Goal: Find specific page/section: Find specific page/section

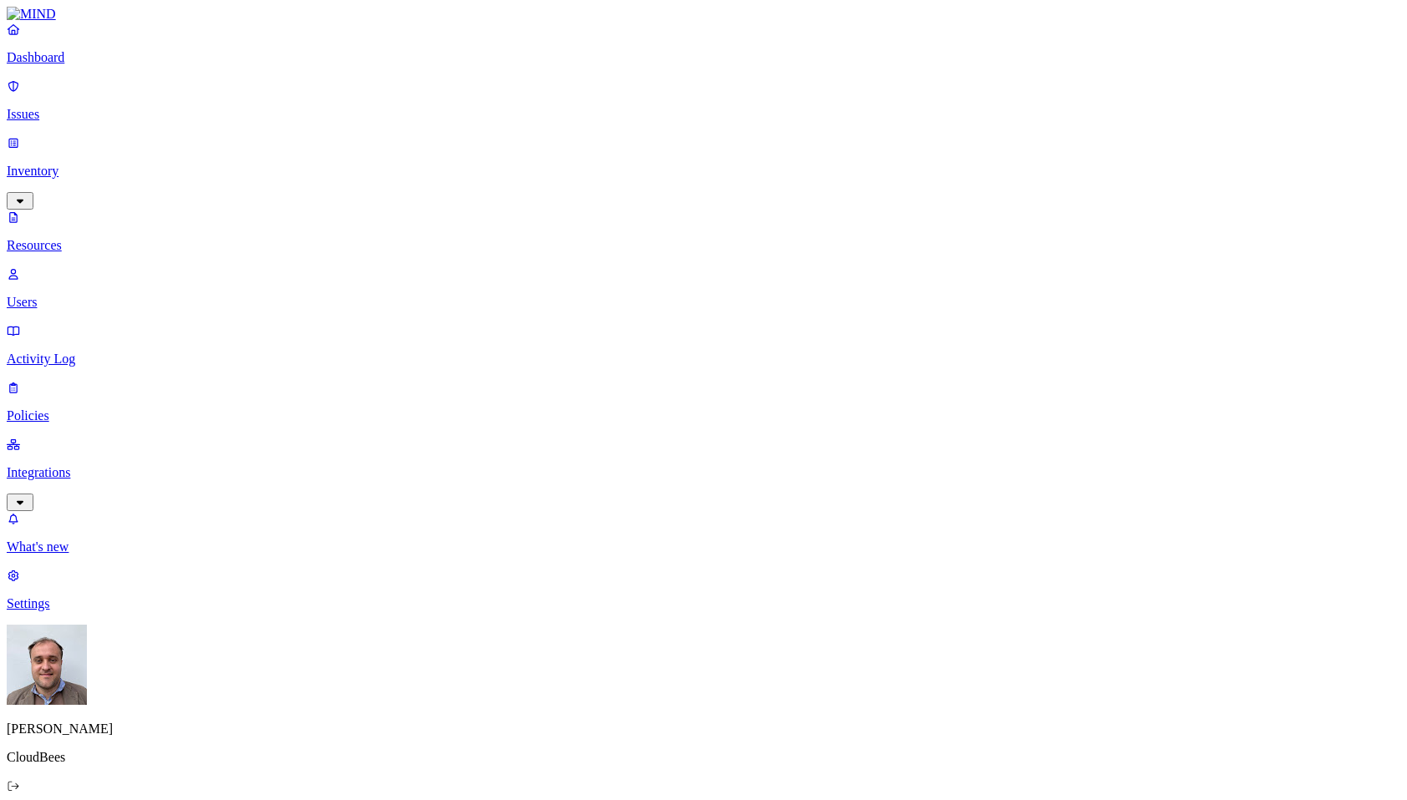
scroll to position [203, 0]
paste input "[EMAIL_ADDRESS][DOMAIN_NAME]"
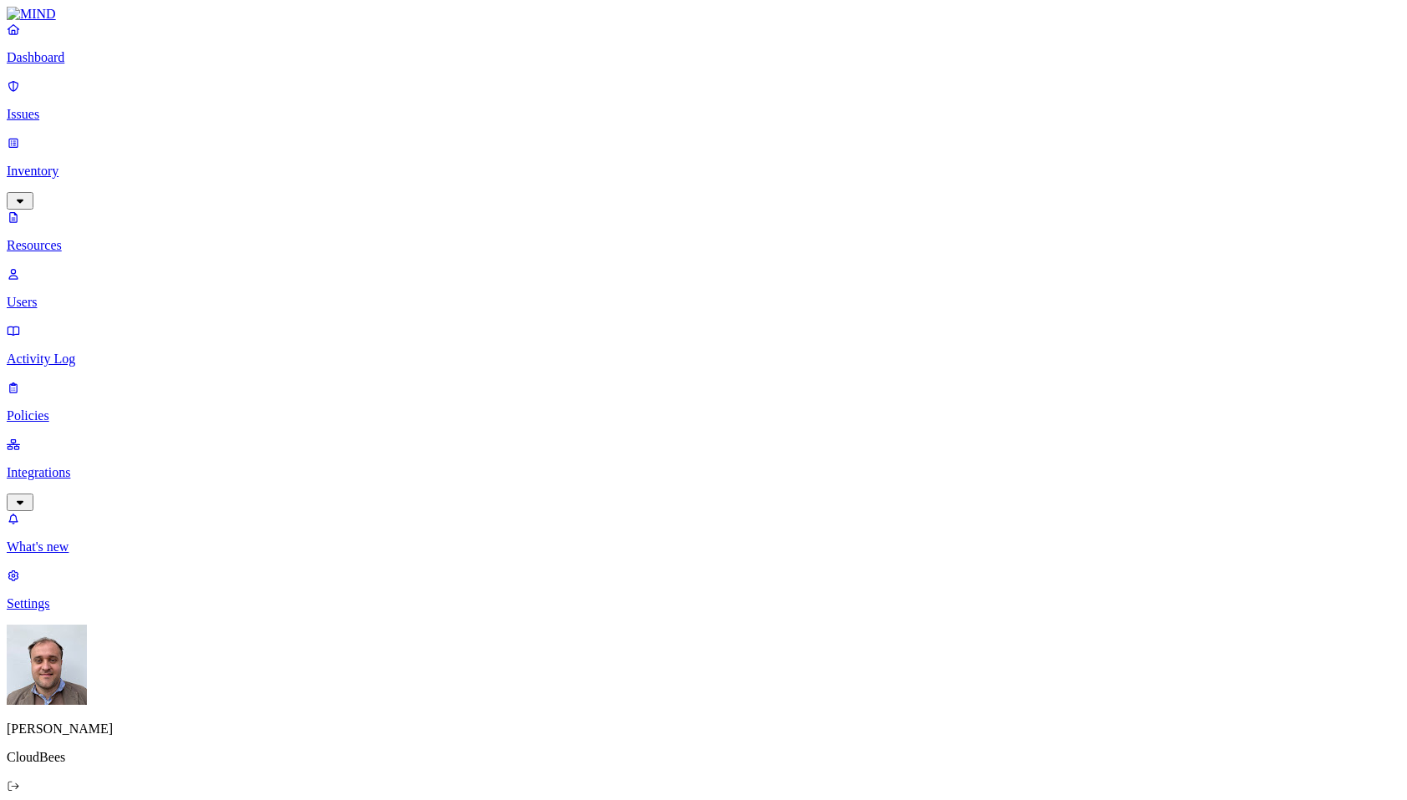
scroll to position [0, 14]
type input "[EMAIL_ADDRESS][DOMAIN_NAME]"
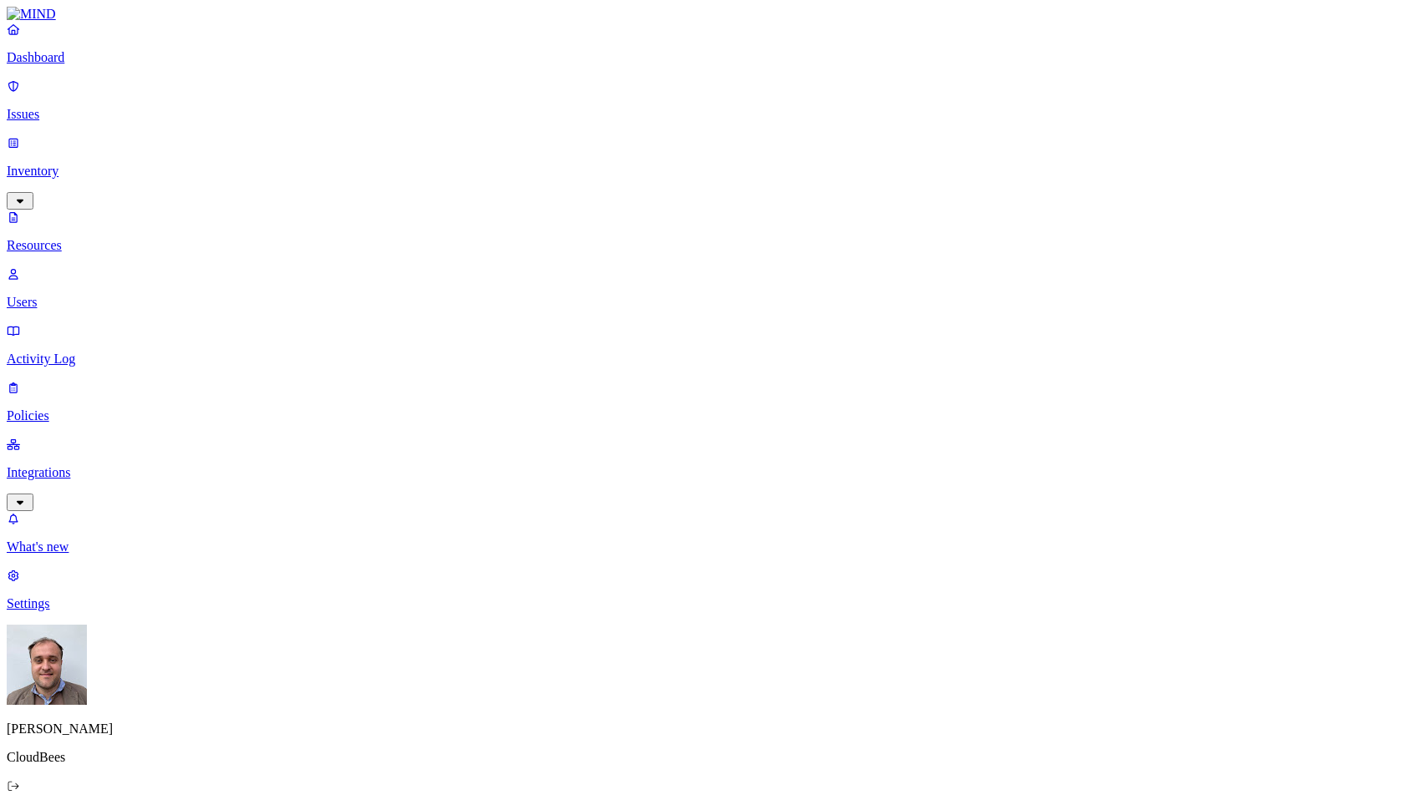
drag, startPoint x: 1254, startPoint y: 275, endPoint x: 1289, endPoint y: 276, distance: 35.1
drag, startPoint x: 1130, startPoint y: 271, endPoint x: 1235, endPoint y: 268, distance: 104.5
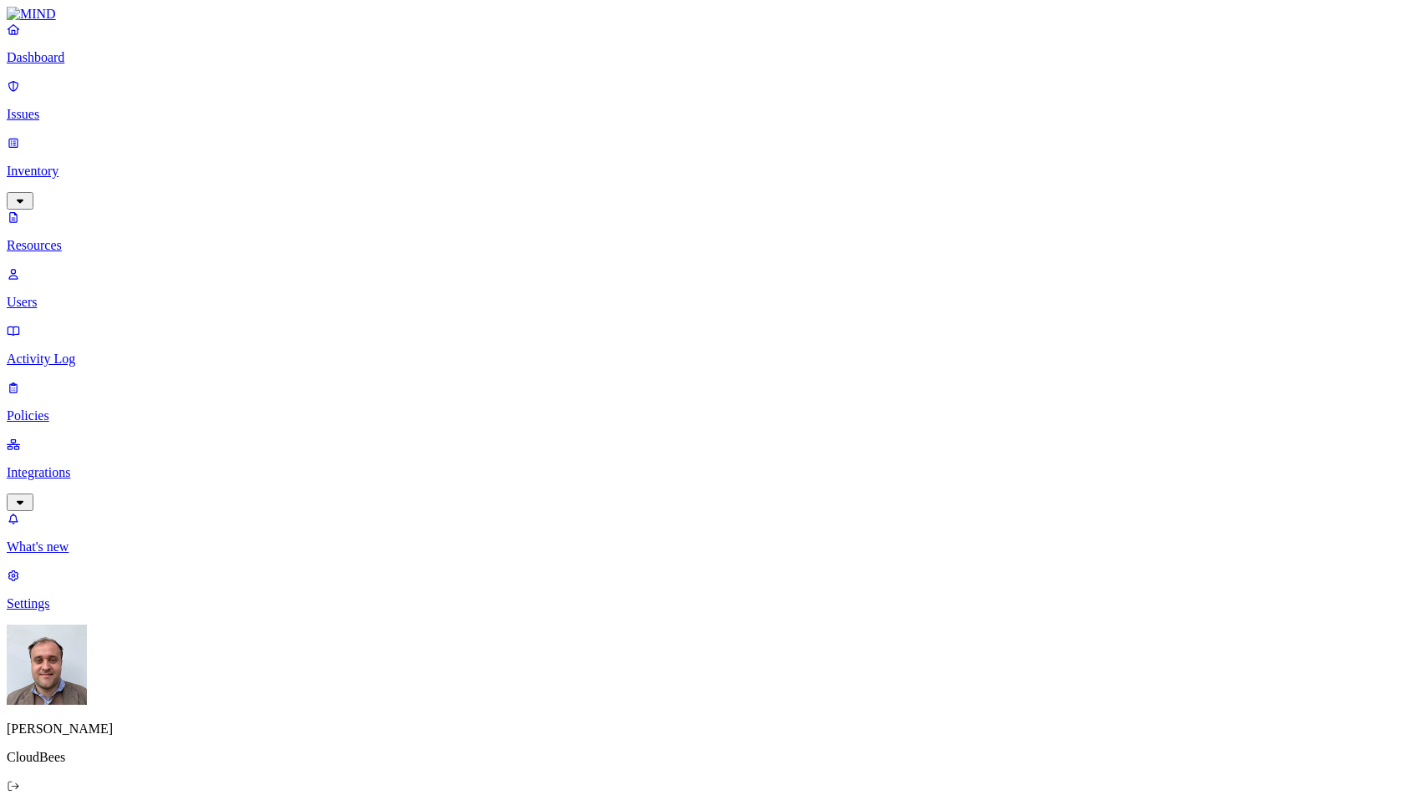
drag, startPoint x: 1201, startPoint y: 272, endPoint x: 1268, endPoint y: 267, distance: 67.0
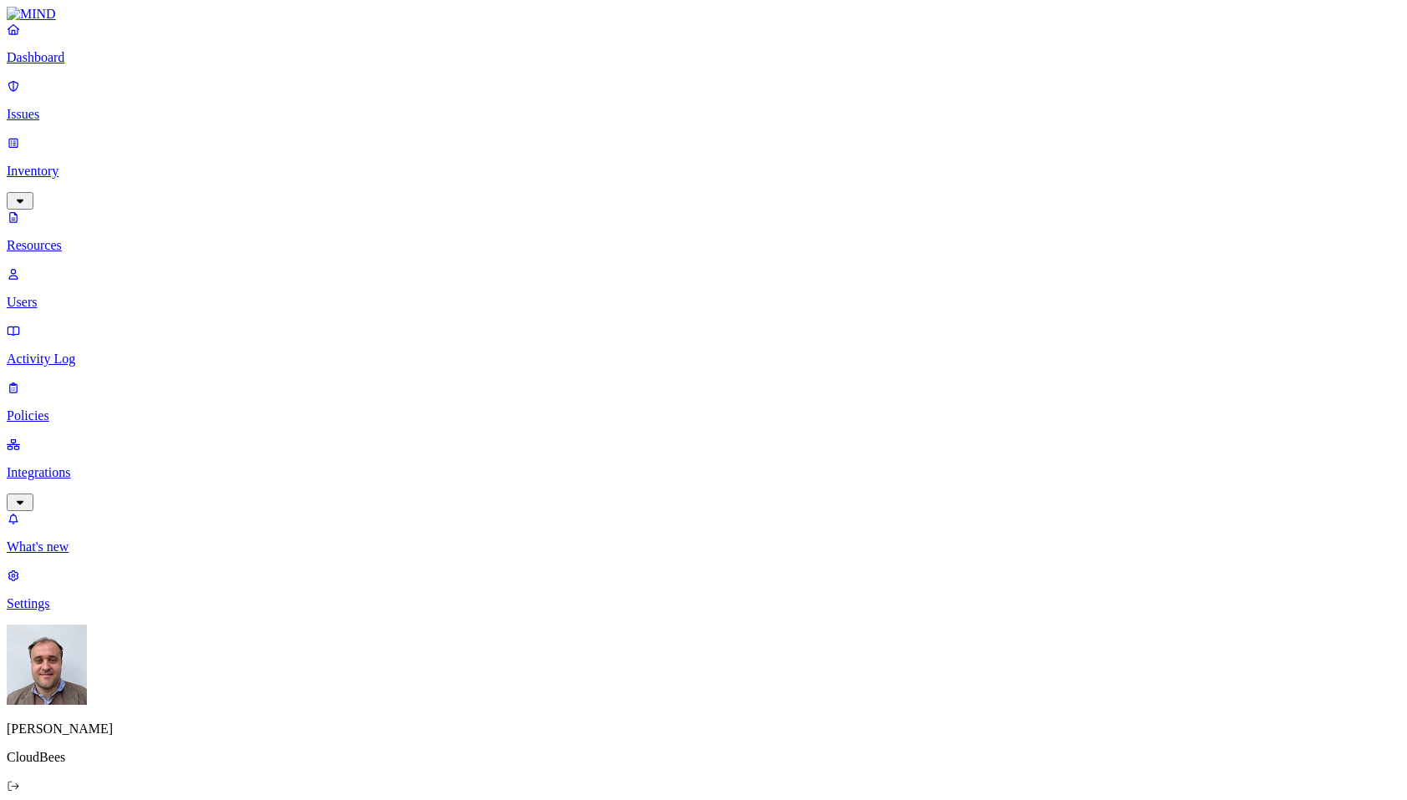
scroll to position [0, 139]
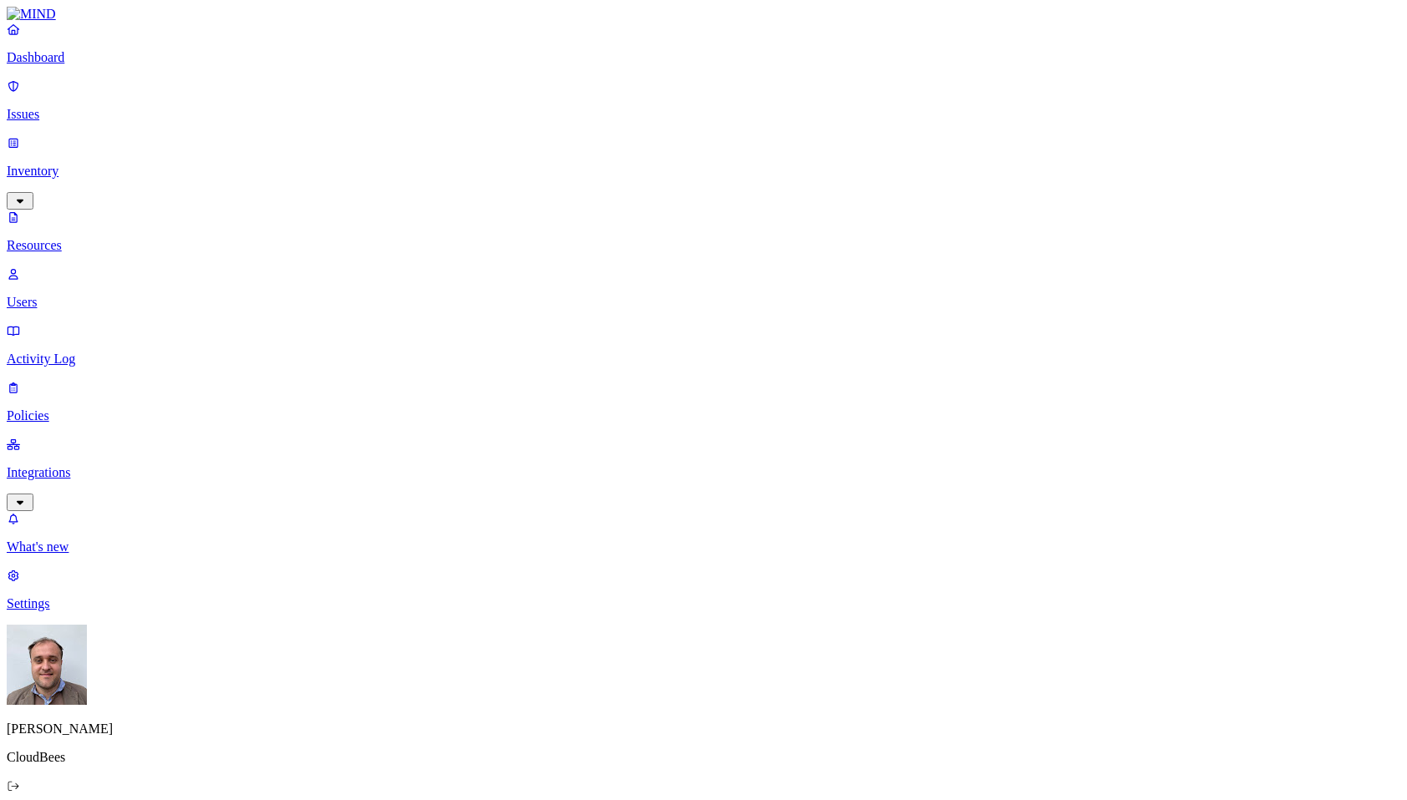
paste input "[EMAIL_ADDRESS][DOMAIN_NAME]"
type input "[EMAIL_ADDRESS][DOMAIN_NAME]"
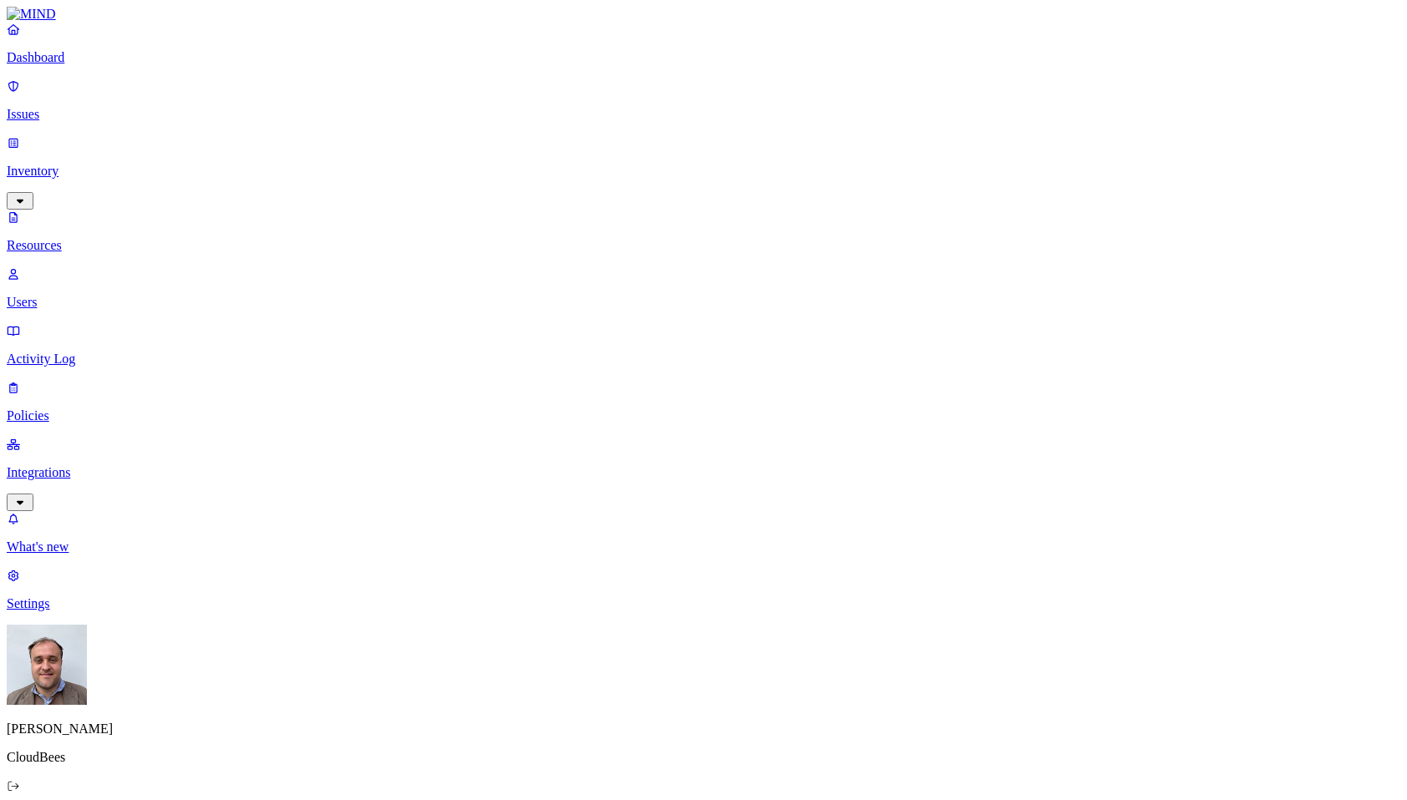
scroll to position [0, 0]
